Goal: Find specific page/section: Locate a particular part of the current website

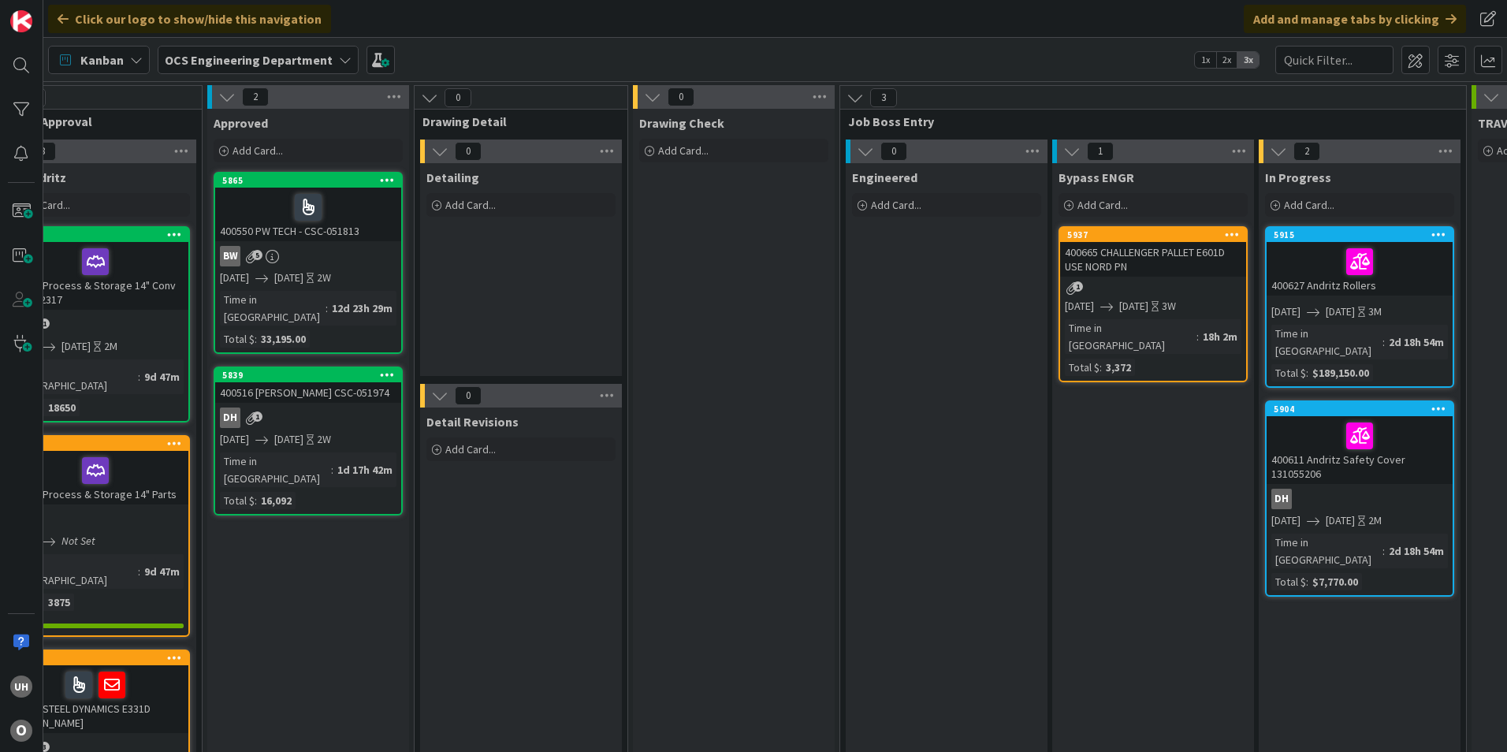
scroll to position [0, 1117]
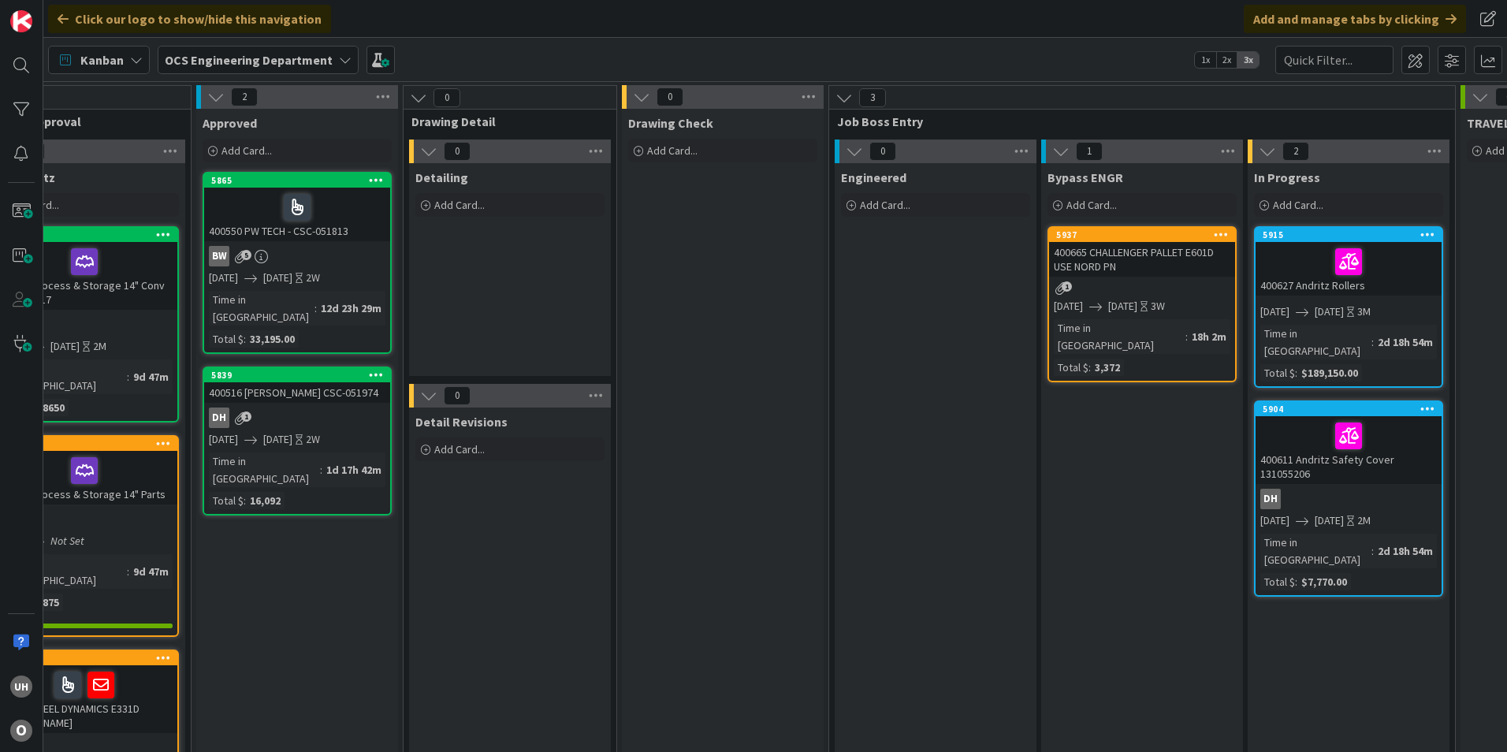
click at [1129, 278] on link "5937 400665 CHALLENGER PALLET E601D USE NORD PN 1 09/24/2025 10/15/2025 3W Time…" at bounding box center [1141, 304] width 189 height 156
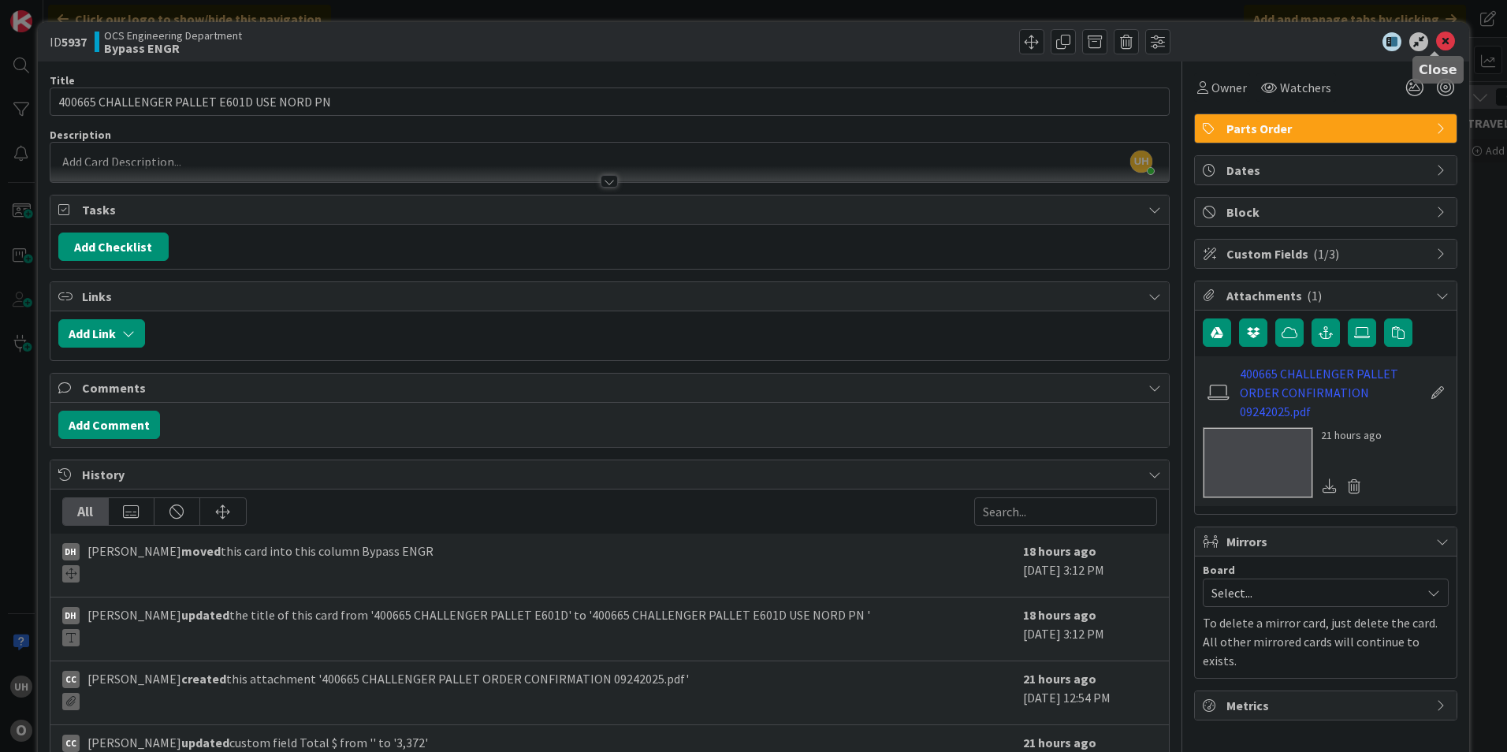
click at [1438, 41] on icon at bounding box center [1445, 41] width 19 height 19
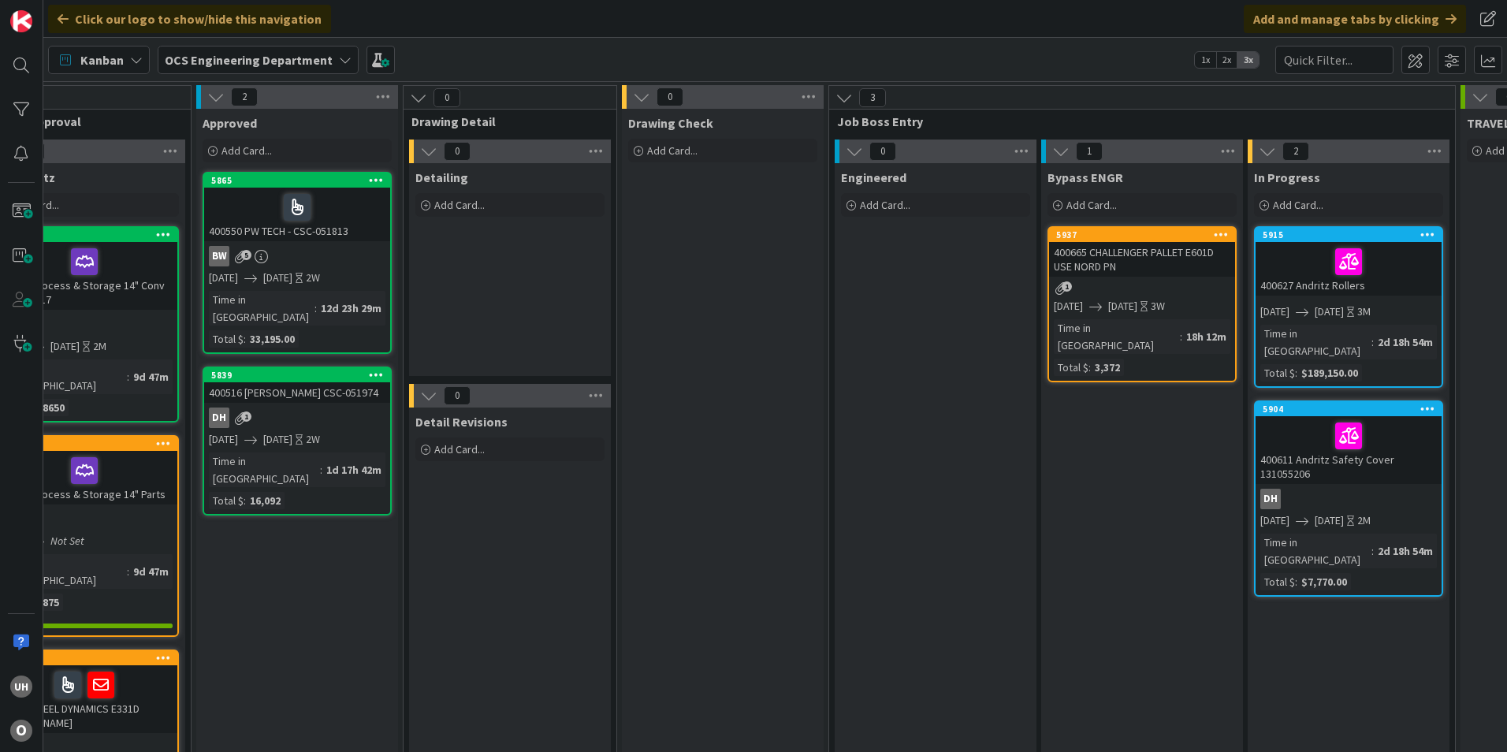
click at [1155, 296] on link "5937 400665 CHALLENGER PALLET E601D USE NORD PN 1 09/24/2025 10/15/2025 3W Time…" at bounding box center [1141, 304] width 189 height 156
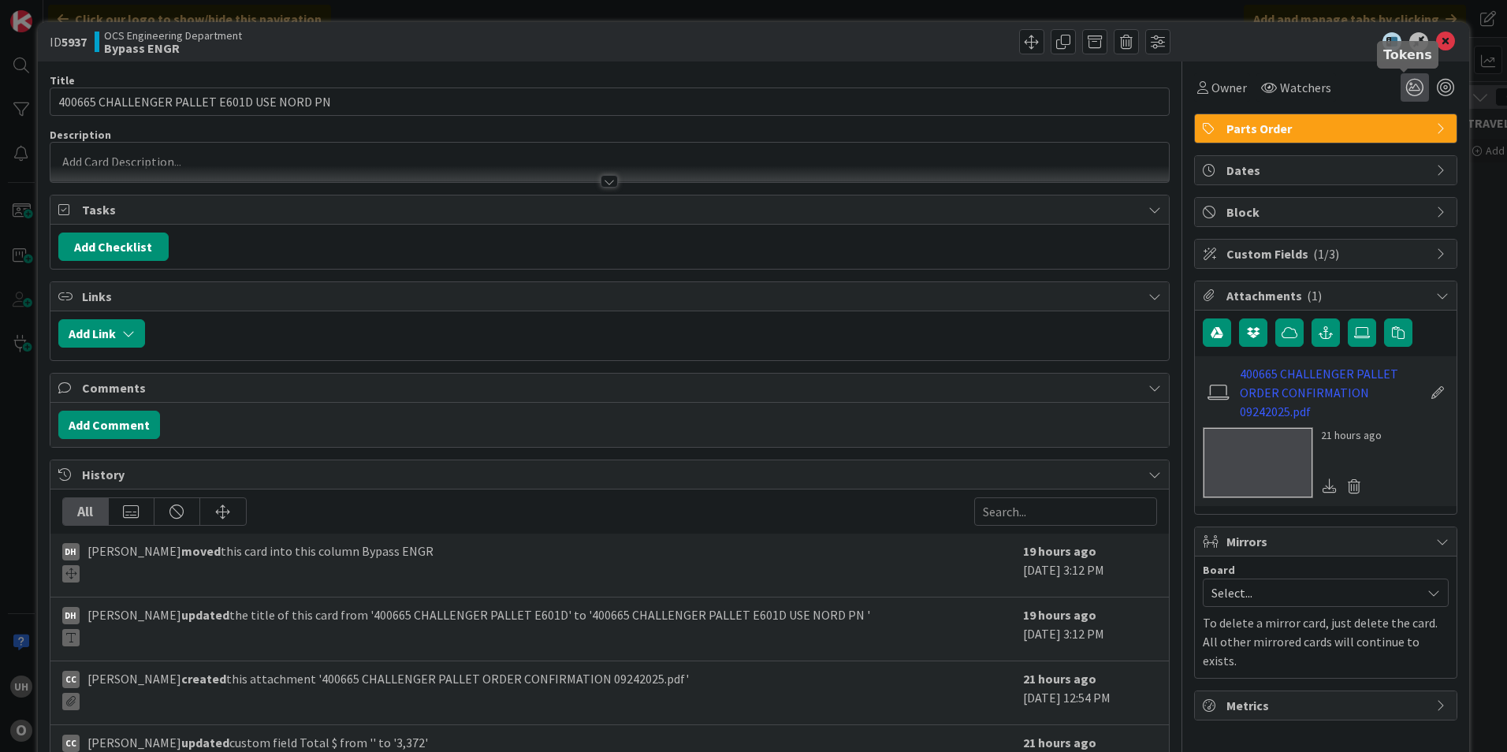
click at [1400, 85] on icon at bounding box center [1414, 87] width 28 height 28
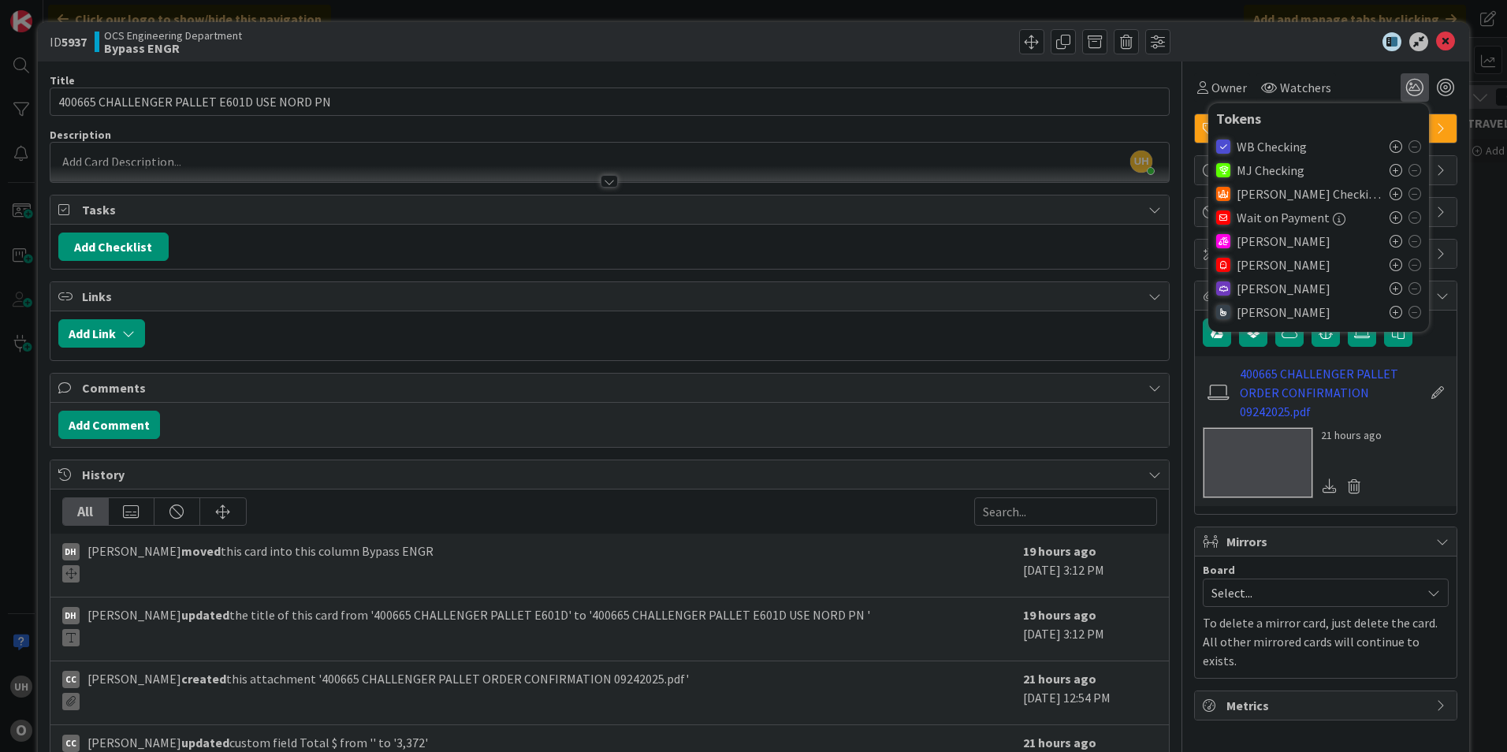
click at [1389, 257] on div "Uriel" at bounding box center [1318, 265] width 205 height 24
click at [1389, 262] on icon at bounding box center [1395, 264] width 13 height 13
click at [1436, 42] on icon at bounding box center [1445, 41] width 19 height 19
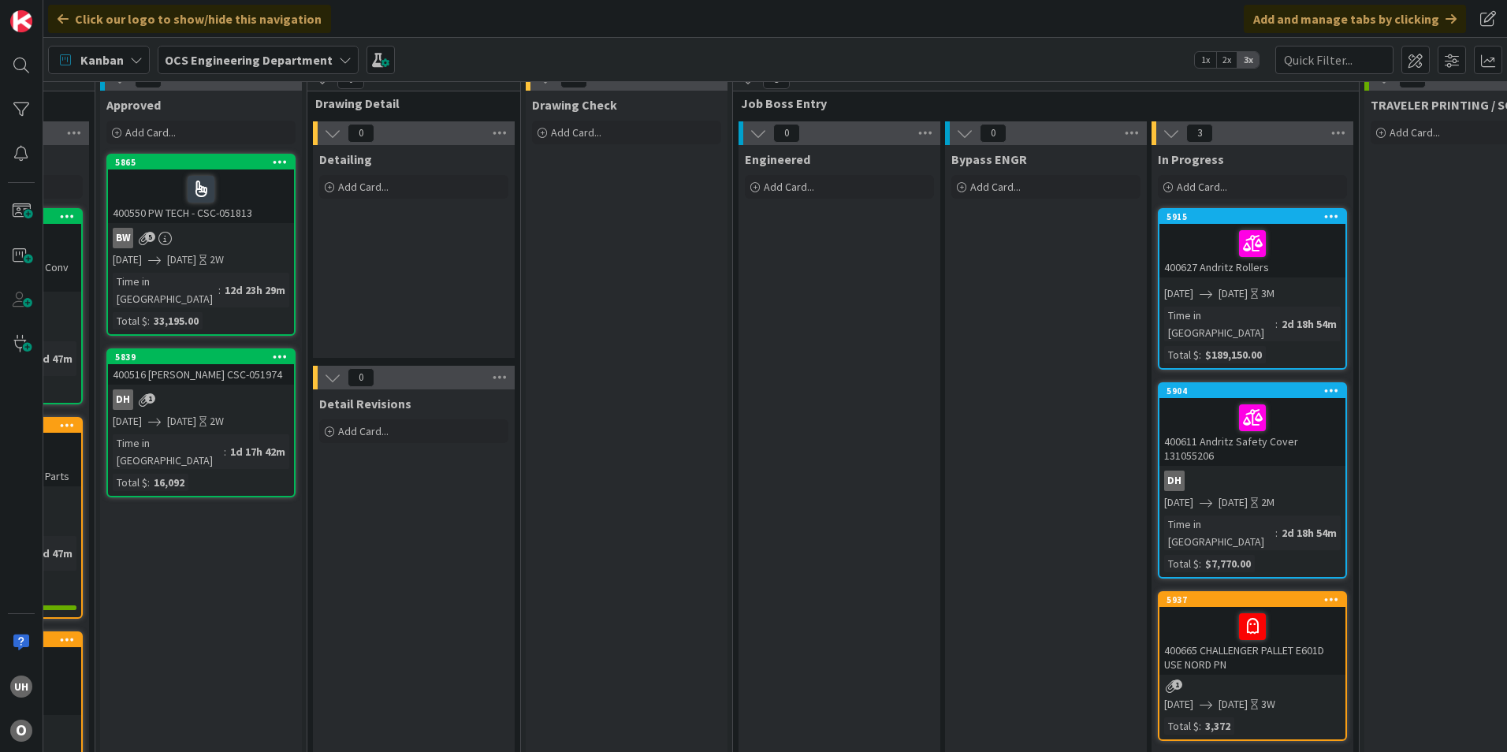
scroll to position [0, 1213]
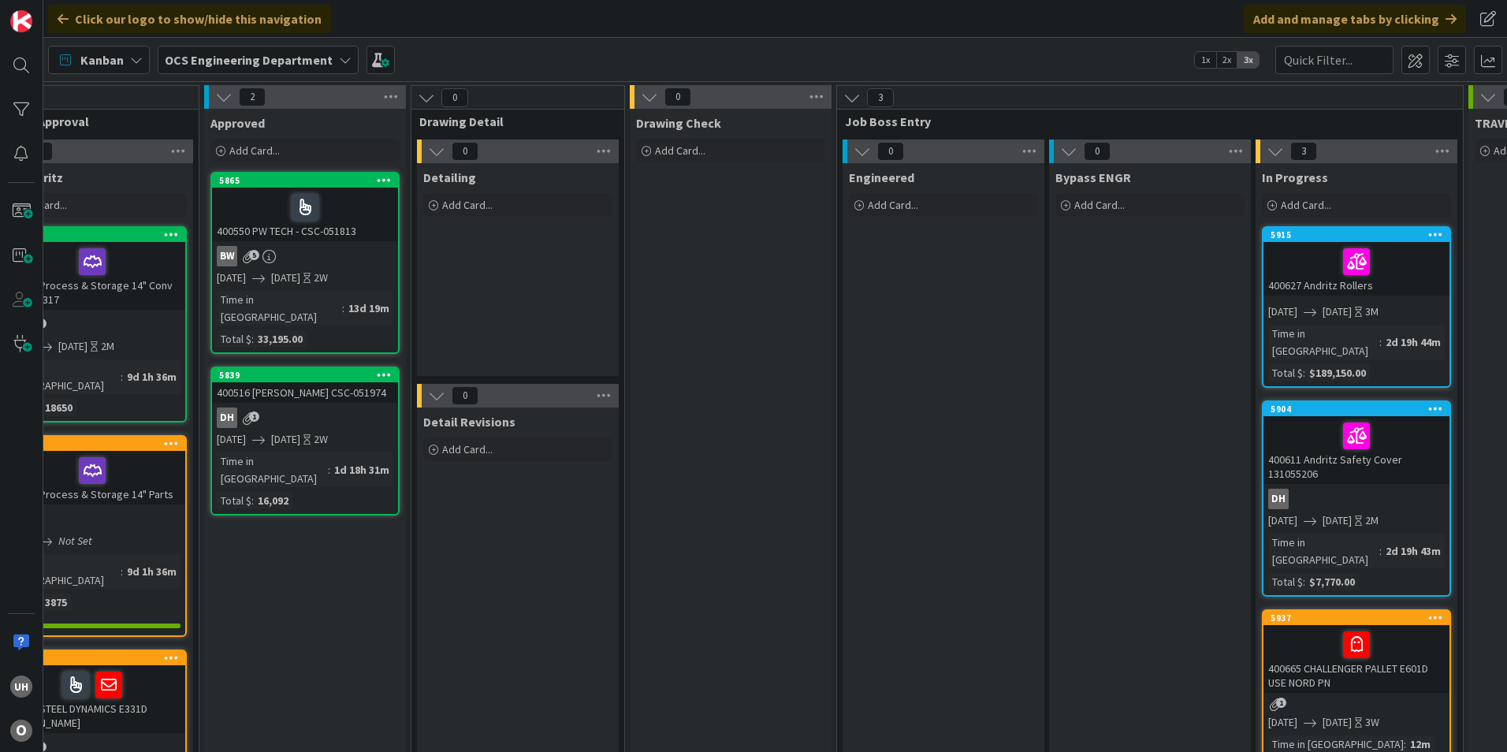
scroll to position [0, 1373]
